Goal: Transaction & Acquisition: Book appointment/travel/reservation

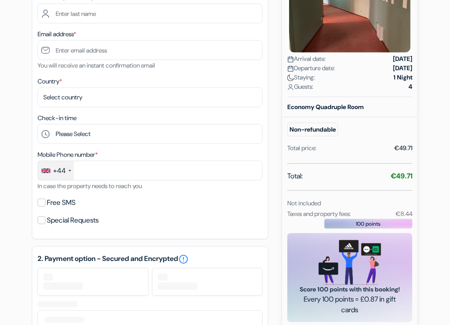
click at [402, 176] on strong "€49.71" at bounding box center [402, 176] width 22 height 9
copy strong "49.71"
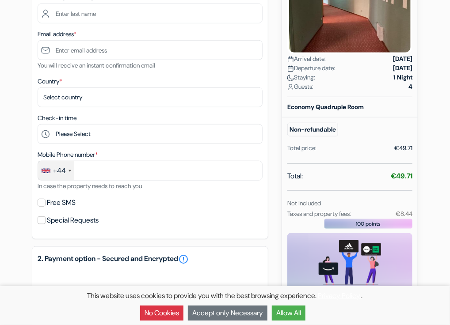
click at [15, 230] on div "add_box Route77 hostel 7 Via Promontorio, Toscolano Maderno, Italy Property Det…" at bounding box center [225, 212] width 425 height 639
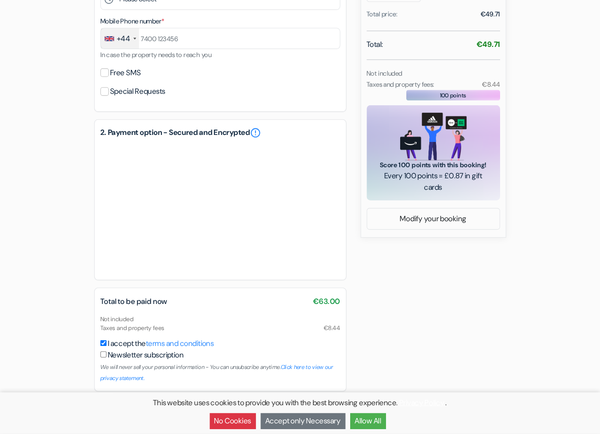
scroll to position [292, 0]
